Goal: Check status: Check status

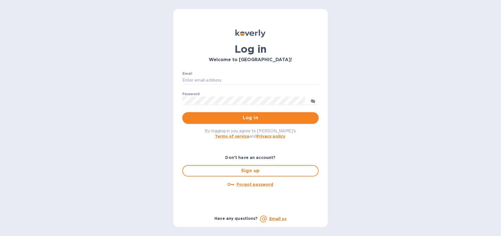
type input "ar@cslexp.com"
click at [269, 119] on span "Log in" at bounding box center [250, 118] width 127 height 7
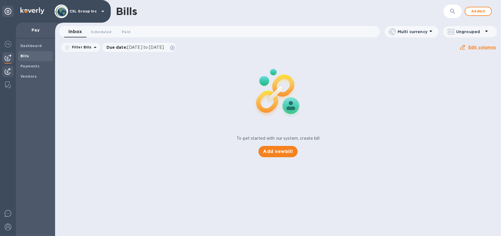
click at [7, 69] on img at bounding box center [8, 71] width 7 height 7
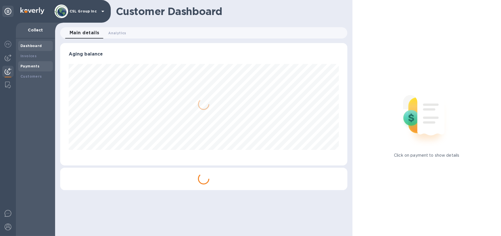
scroll to position [122, 287]
click at [27, 66] on b "Payments" at bounding box center [29, 66] width 19 height 4
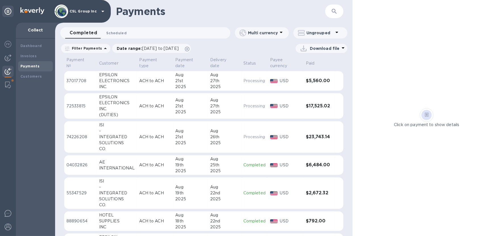
click at [122, 31] on span "Scheduled 0" at bounding box center [116, 33] width 20 height 6
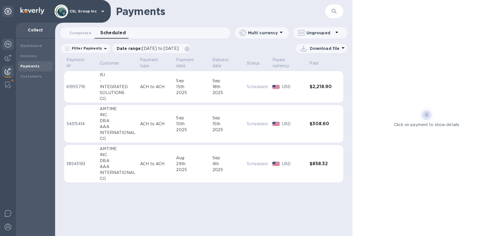
click at [10, 41] on img at bounding box center [8, 44] width 7 height 7
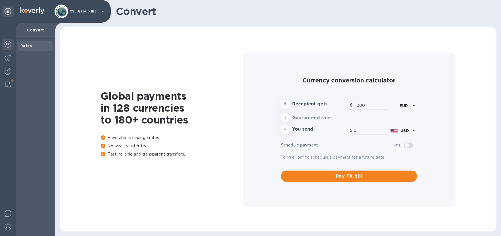
type input "1,168.92"
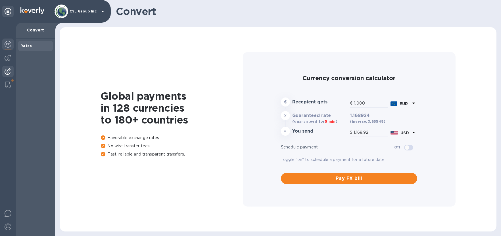
click at [9, 74] on img at bounding box center [8, 71] width 7 height 7
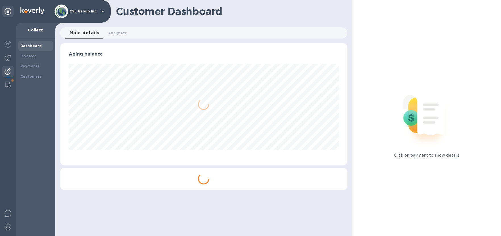
scroll to position [122, 287]
click at [35, 66] on b "Payments" at bounding box center [29, 66] width 19 height 4
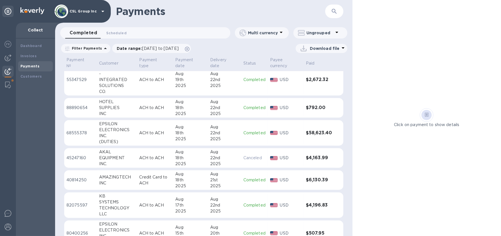
scroll to position [341, 0]
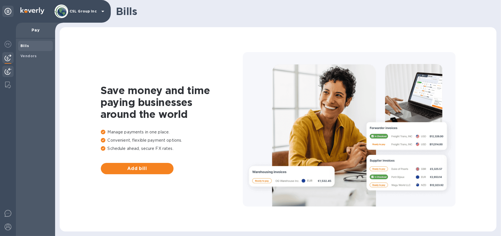
click at [10, 72] on img at bounding box center [8, 71] width 7 height 7
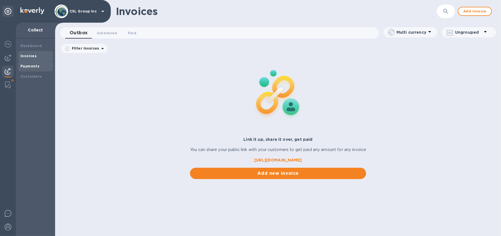
click at [37, 66] on b "Payments" at bounding box center [29, 66] width 19 height 4
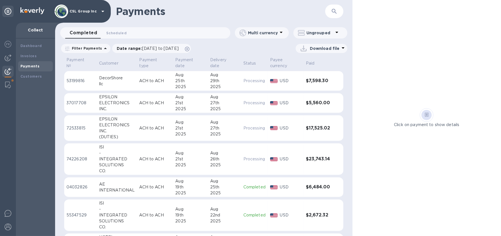
click at [114, 78] on div "DecorShore" at bounding box center [117, 78] width 36 height 6
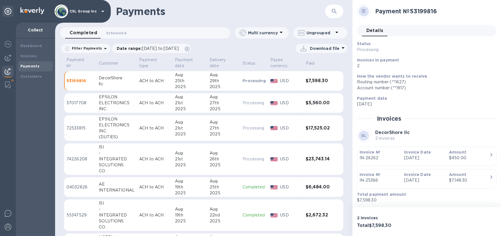
click at [257, 83] on p "Processing" at bounding box center [253, 81] width 23 height 6
